Goal: Find specific page/section: Find specific page/section

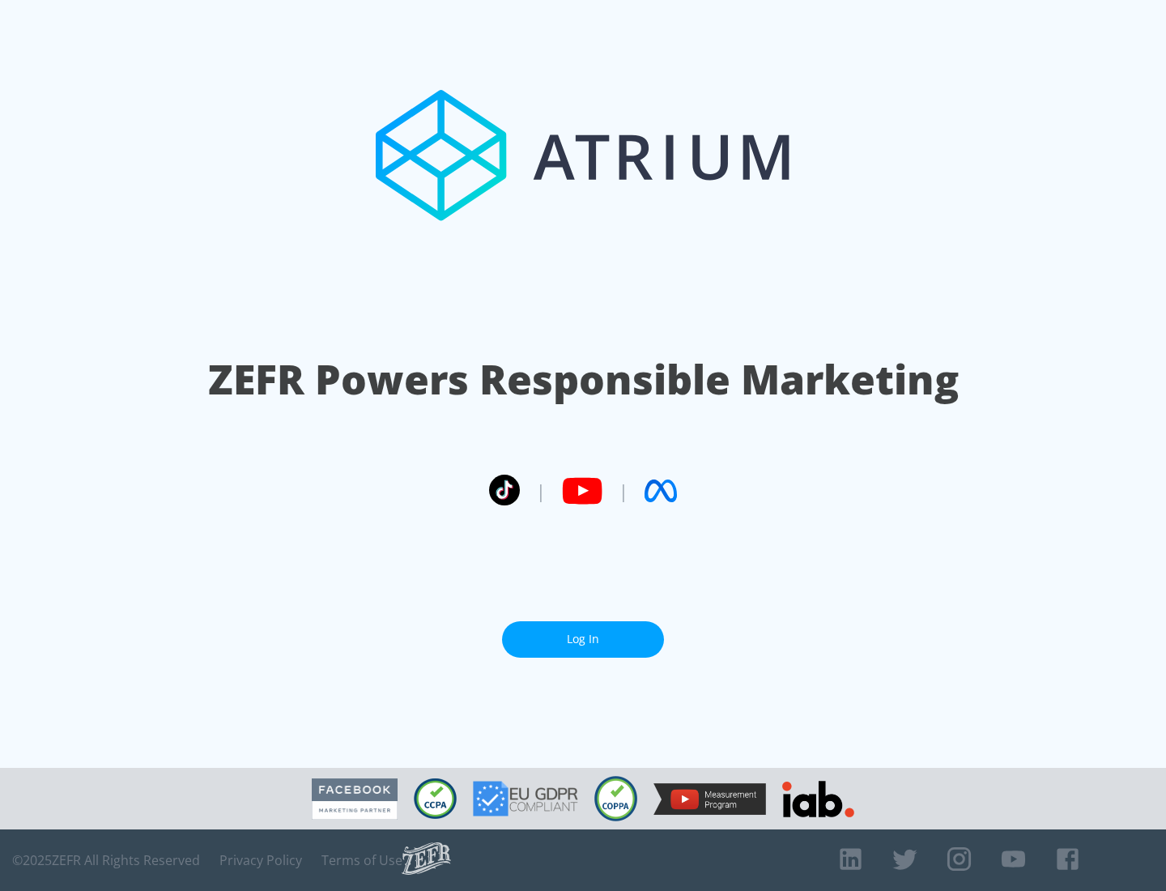
click at [583, 639] on link "Log In" at bounding box center [583, 639] width 162 height 36
